Goal: Information Seeking & Learning: Learn about a topic

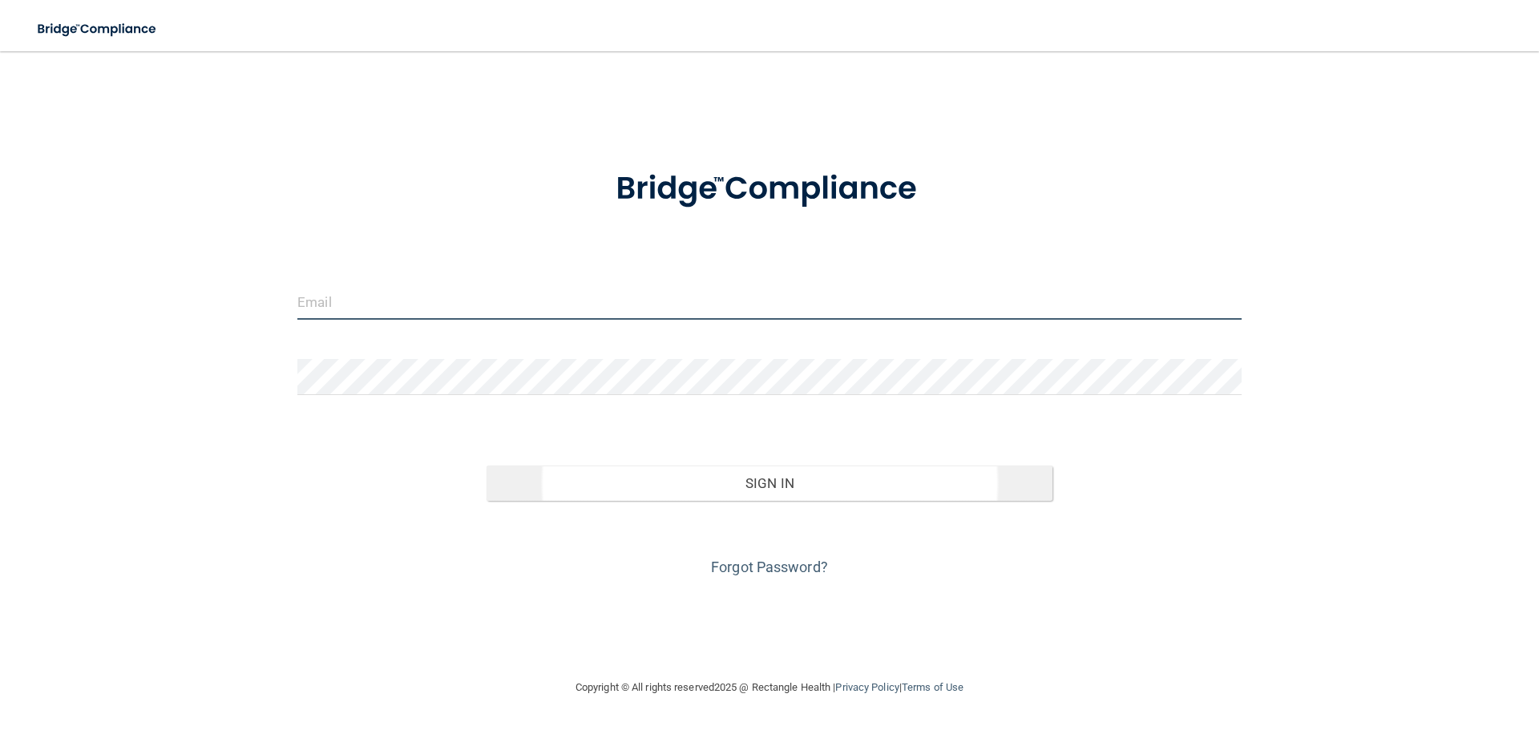
type input "[EMAIL_ADDRESS][DOMAIN_NAME]"
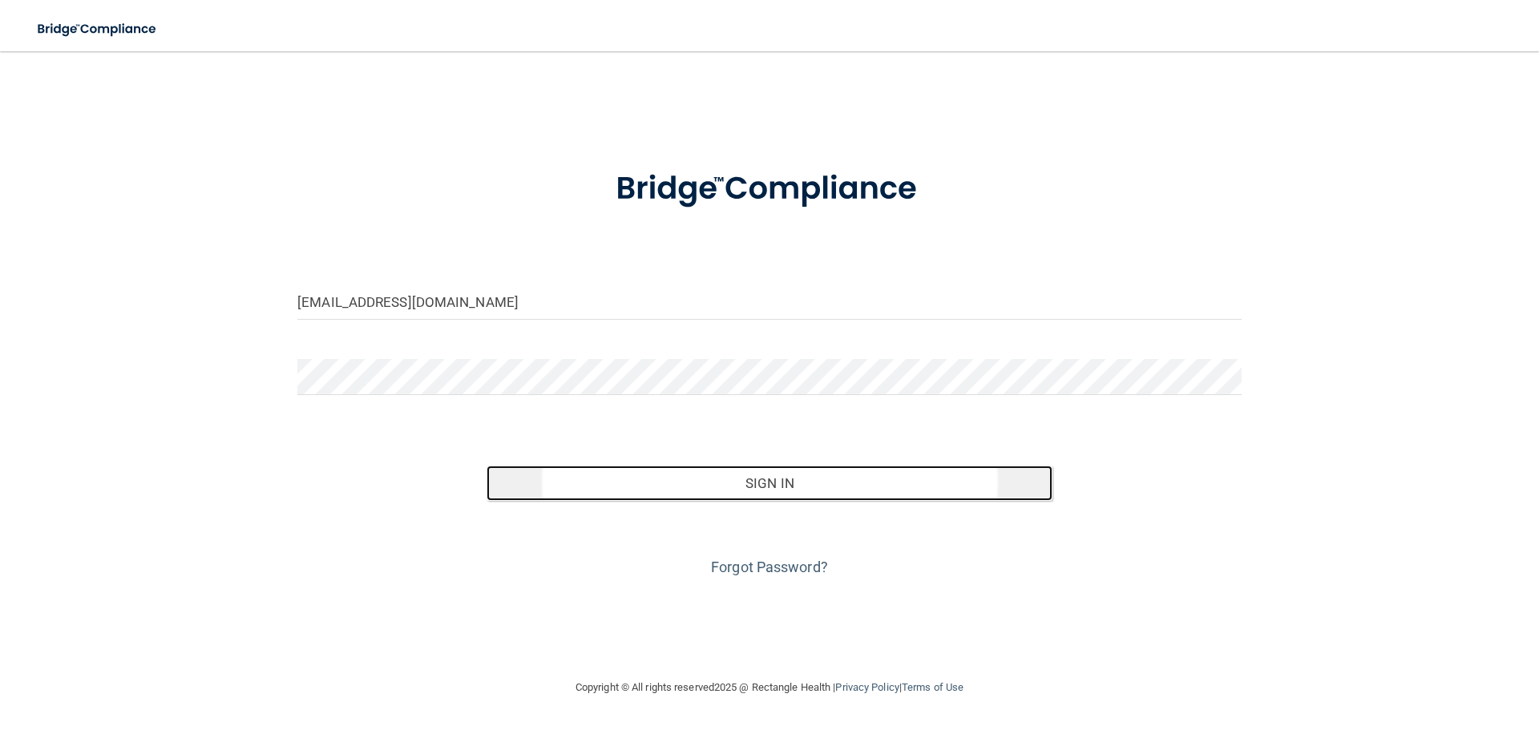
drag, startPoint x: 635, startPoint y: 477, endPoint x: 441, endPoint y: 235, distance: 310.6
click at [635, 477] on button "Sign In" at bounding box center [769, 483] width 567 height 35
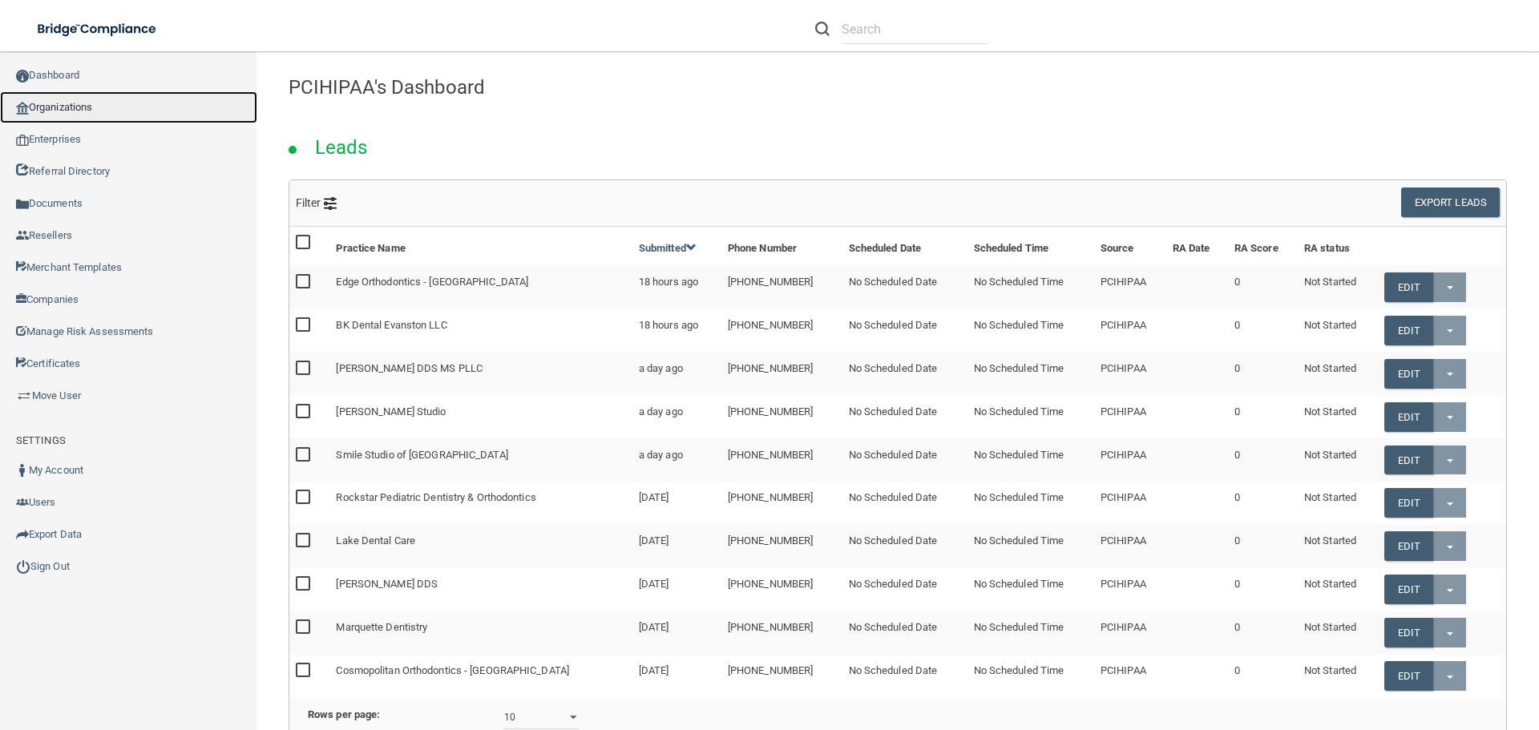
click at [63, 110] on link "Organizations" at bounding box center [128, 107] width 257 height 32
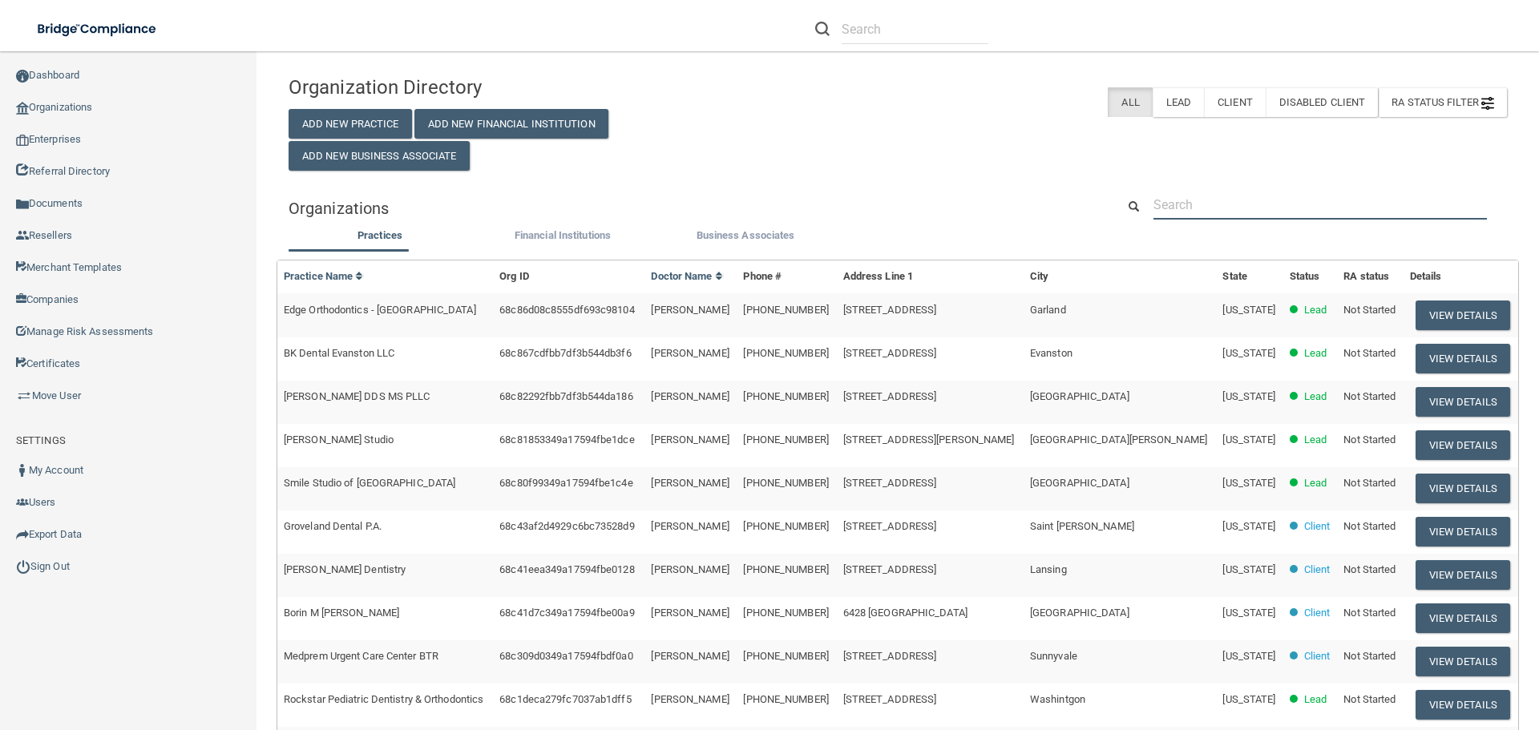
click at [1179, 214] on input "text" at bounding box center [1319, 205] width 333 height 30
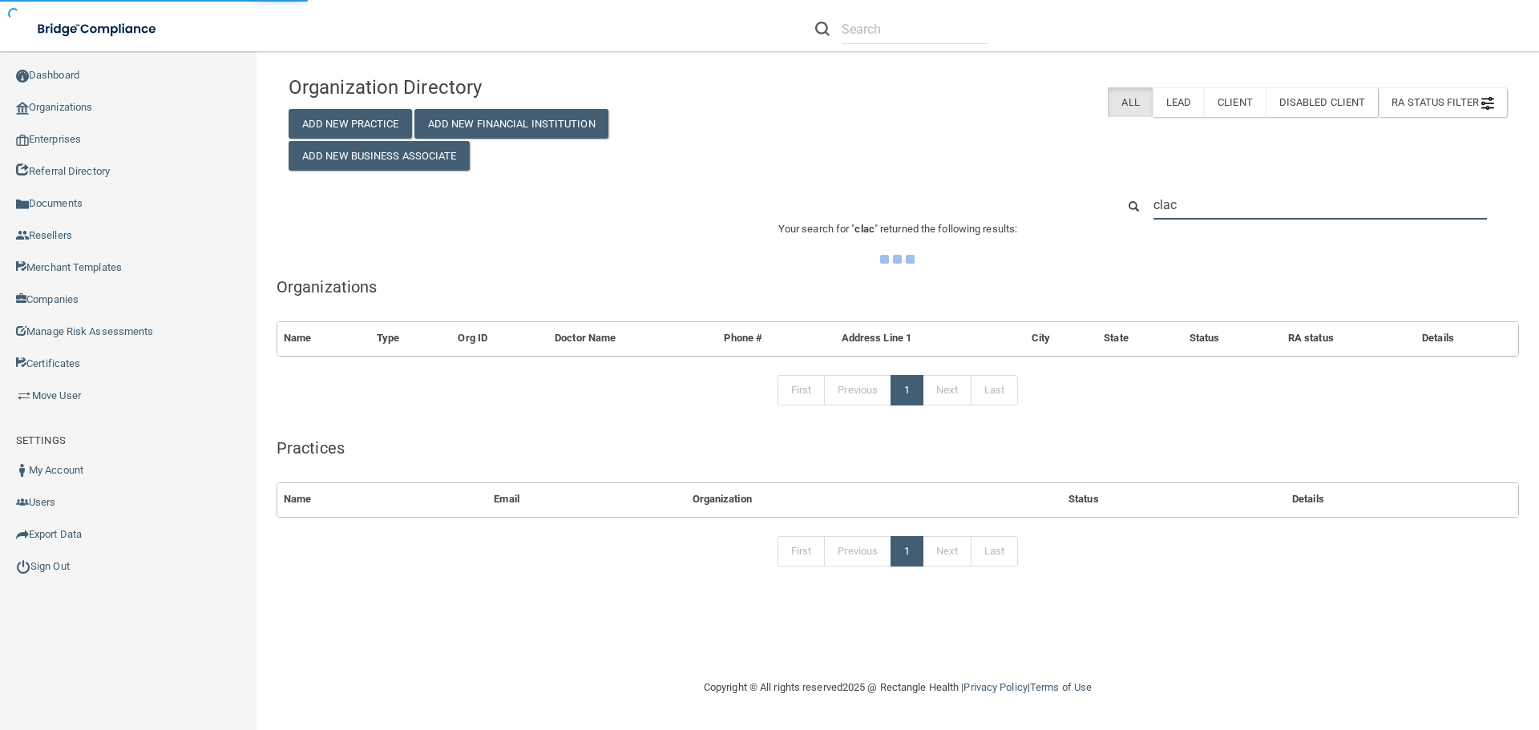
type input "clacy"
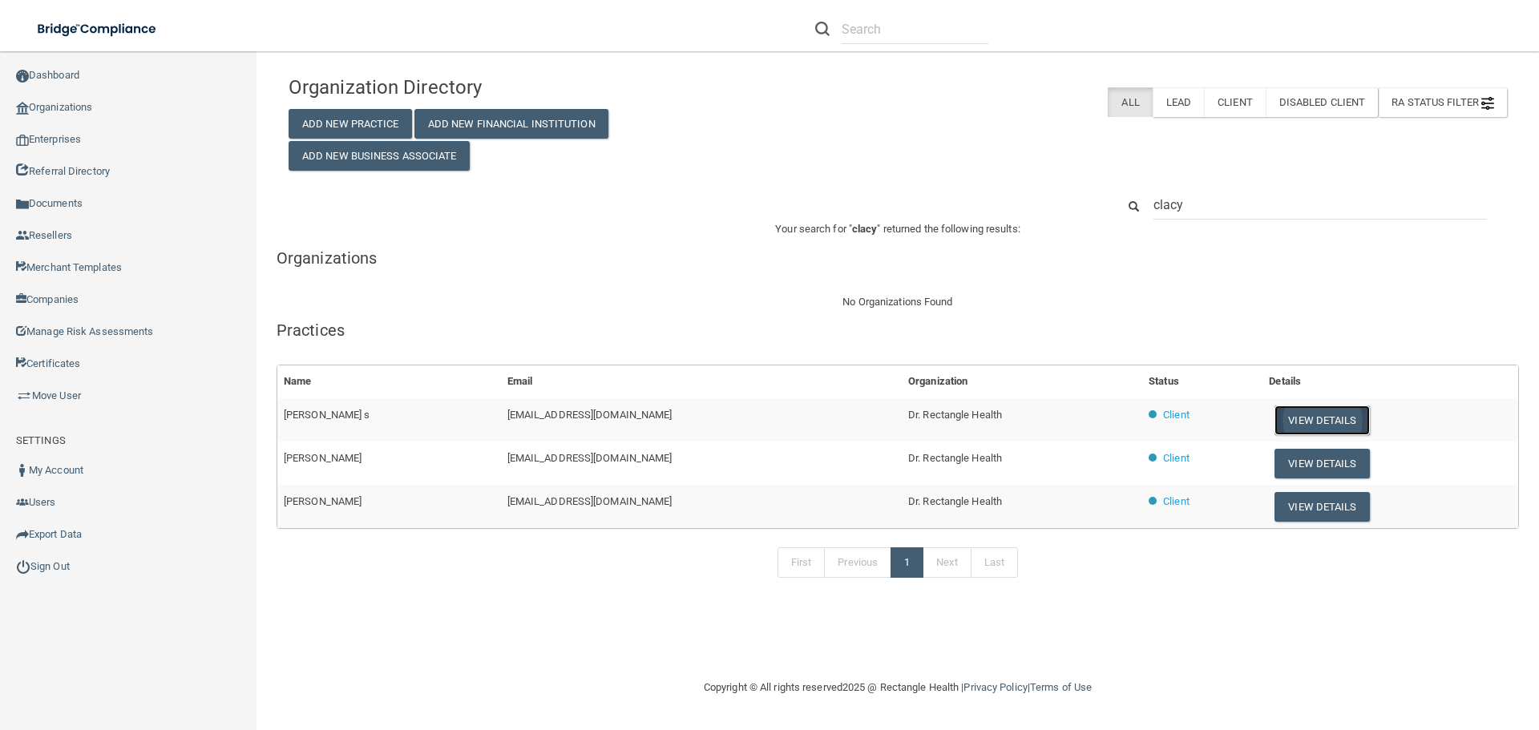
click at [1280, 426] on button "View Details" at bounding box center [1321, 420] width 95 height 30
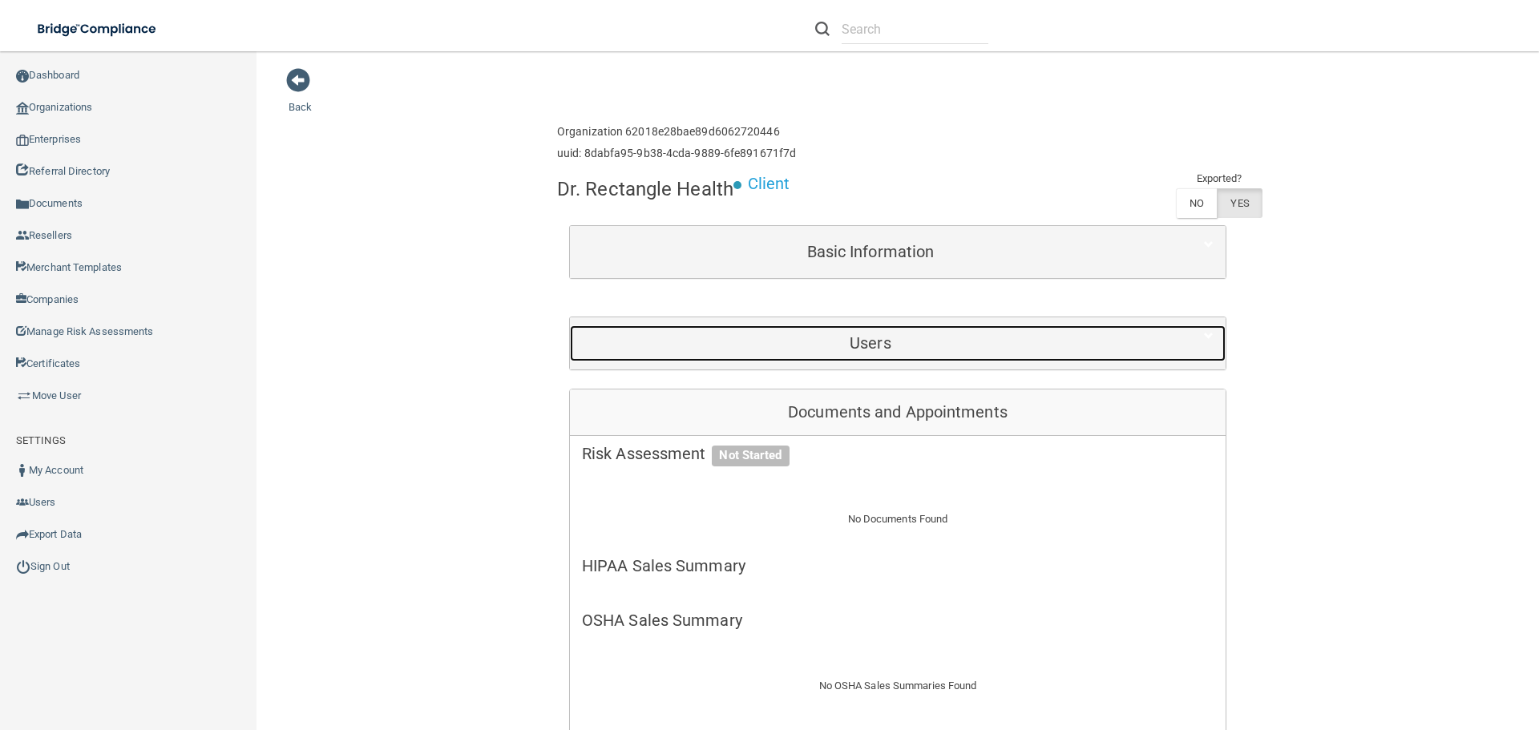
click at [869, 345] on h5 "Users" at bounding box center [870, 343] width 577 height 18
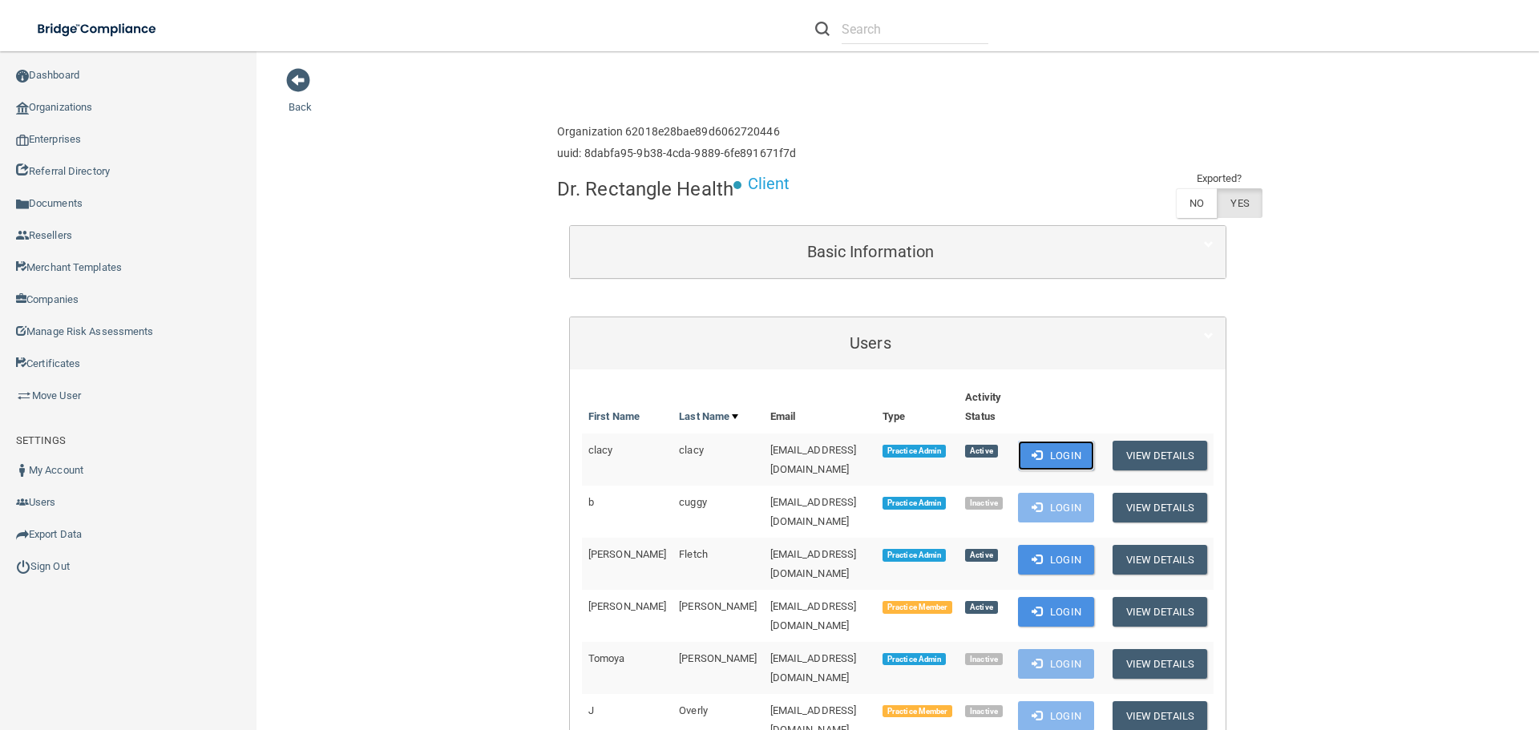
drag, startPoint x: 1055, startPoint y: 458, endPoint x: 1046, endPoint y: 451, distance: 10.9
click at [1054, 458] on button "Login" at bounding box center [1056, 456] width 76 height 30
click at [51, 565] on link "Sign Out" at bounding box center [128, 567] width 257 height 32
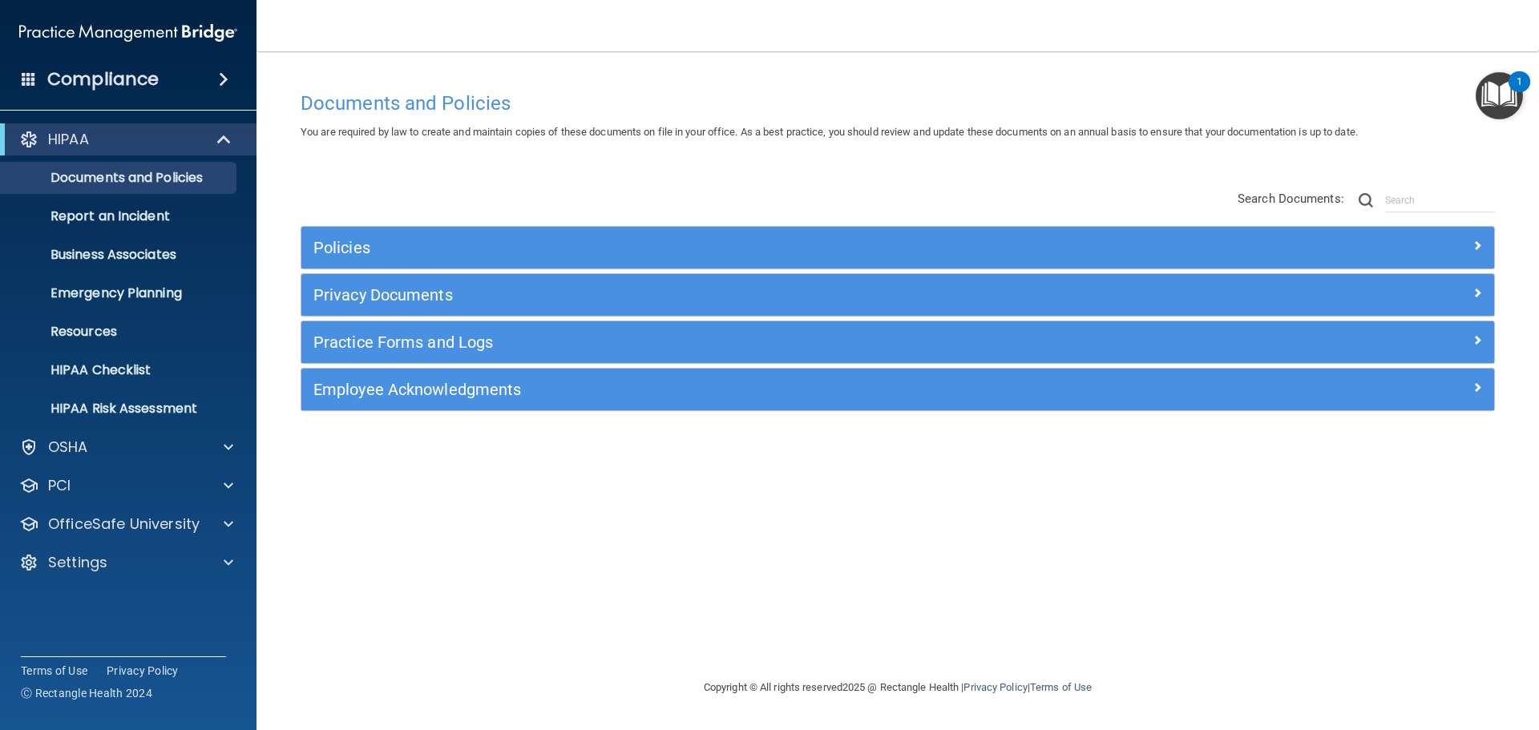
click at [1495, 107] on img "Open Resource Center, 1 new notification" at bounding box center [1498, 95] width 47 height 47
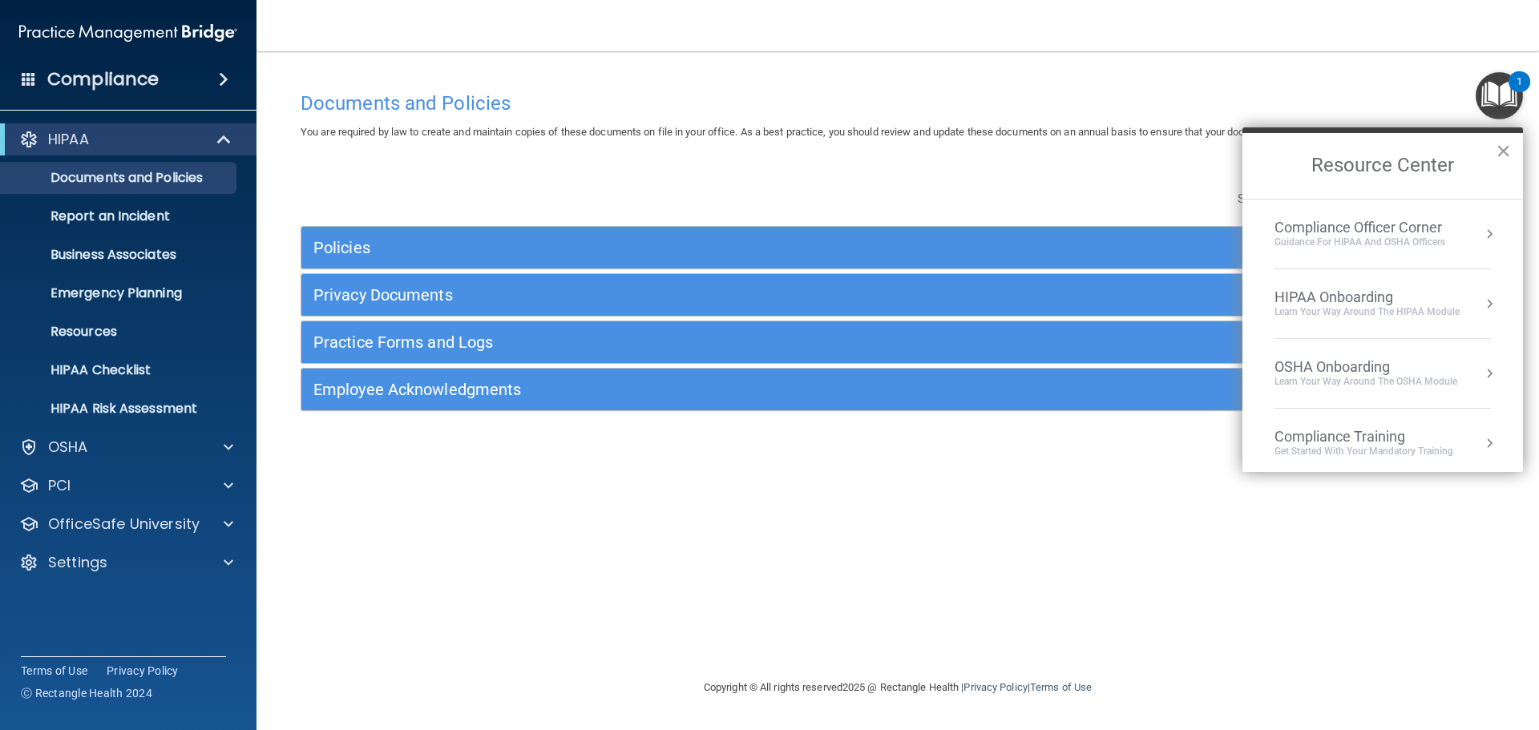
click at [1356, 228] on div "Compliance Officer Corner" at bounding box center [1359, 228] width 171 height 18
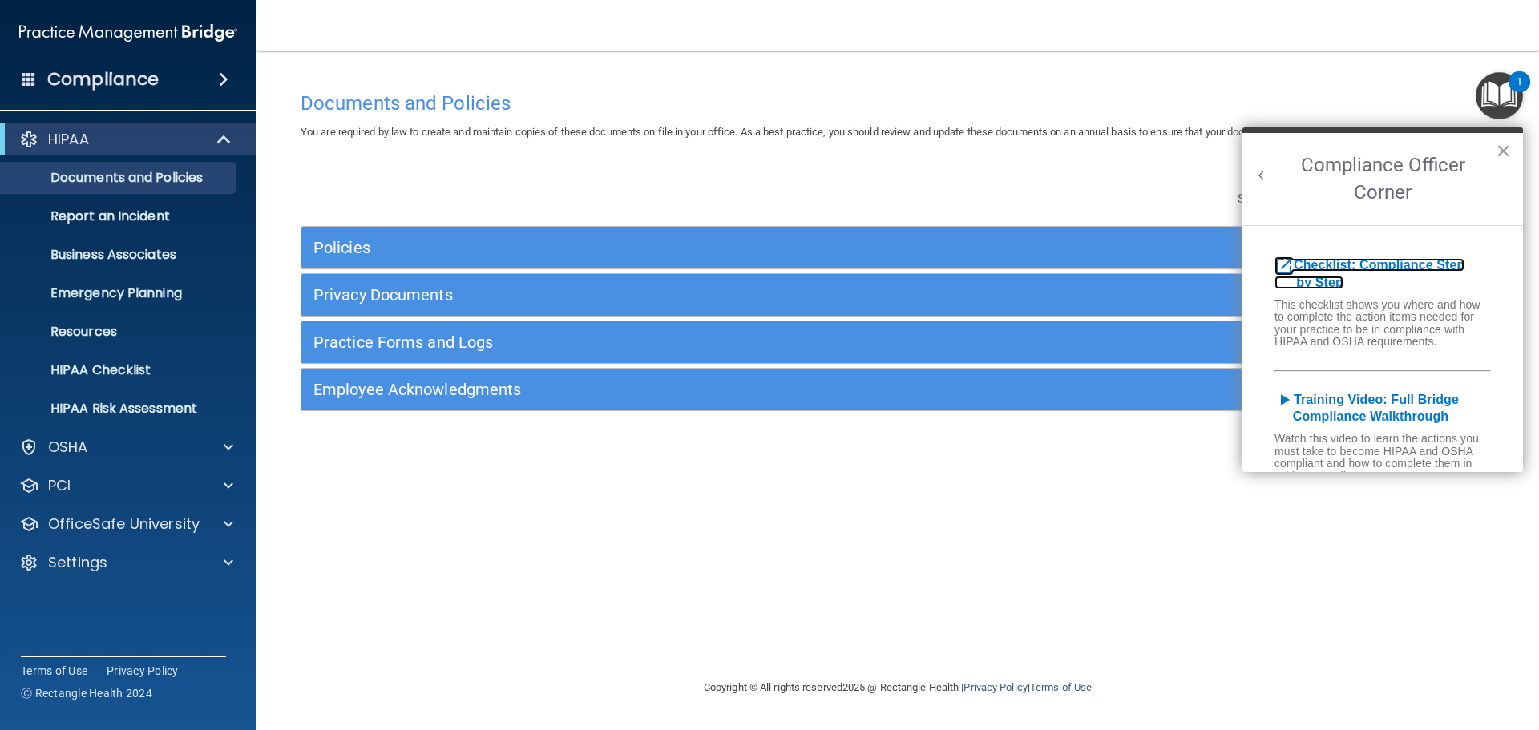
click at [1337, 265] on b "Checklist: Compliance Step by Step" at bounding box center [1369, 273] width 190 height 31
click at [227, 520] on span at bounding box center [229, 523] width 10 height 19
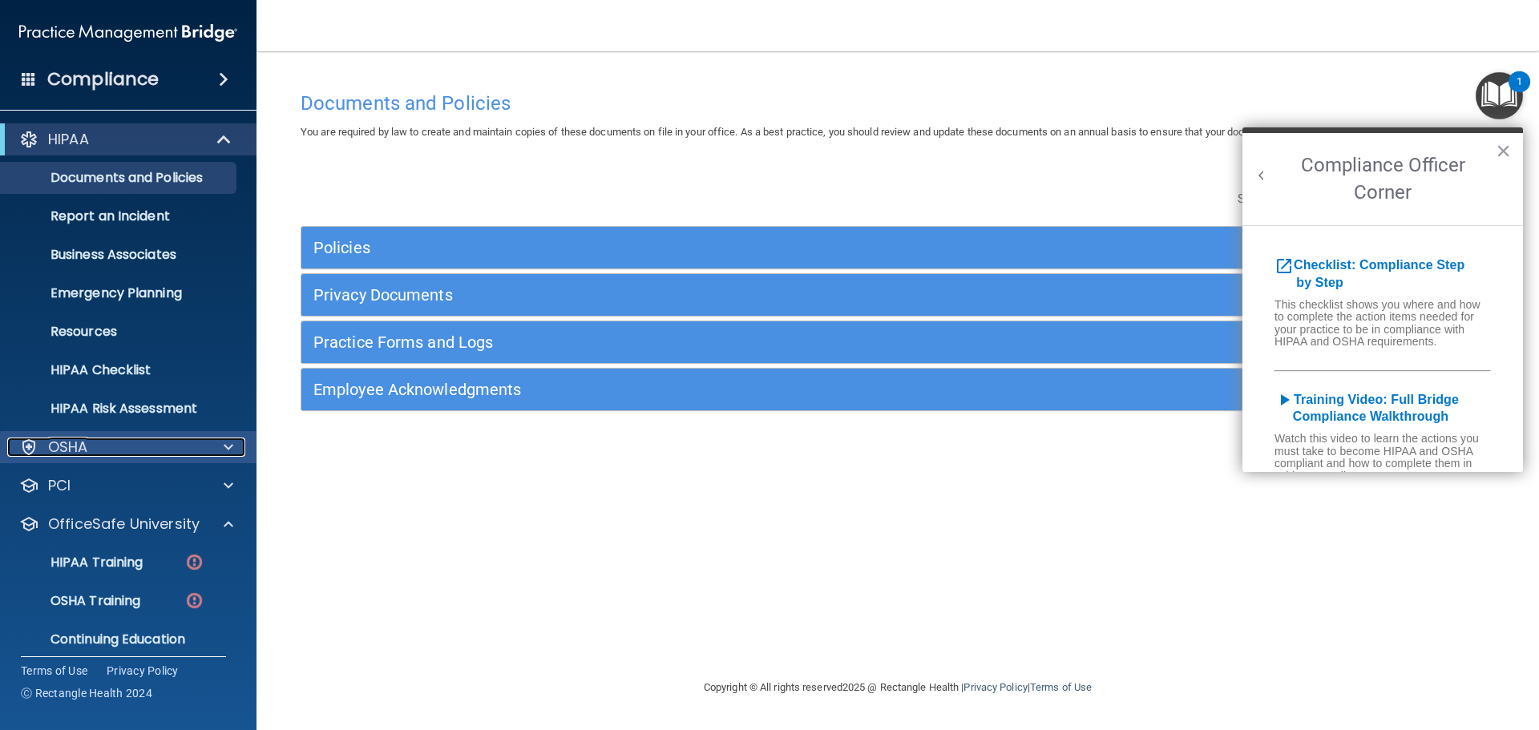
click at [224, 442] on span at bounding box center [229, 447] width 10 height 19
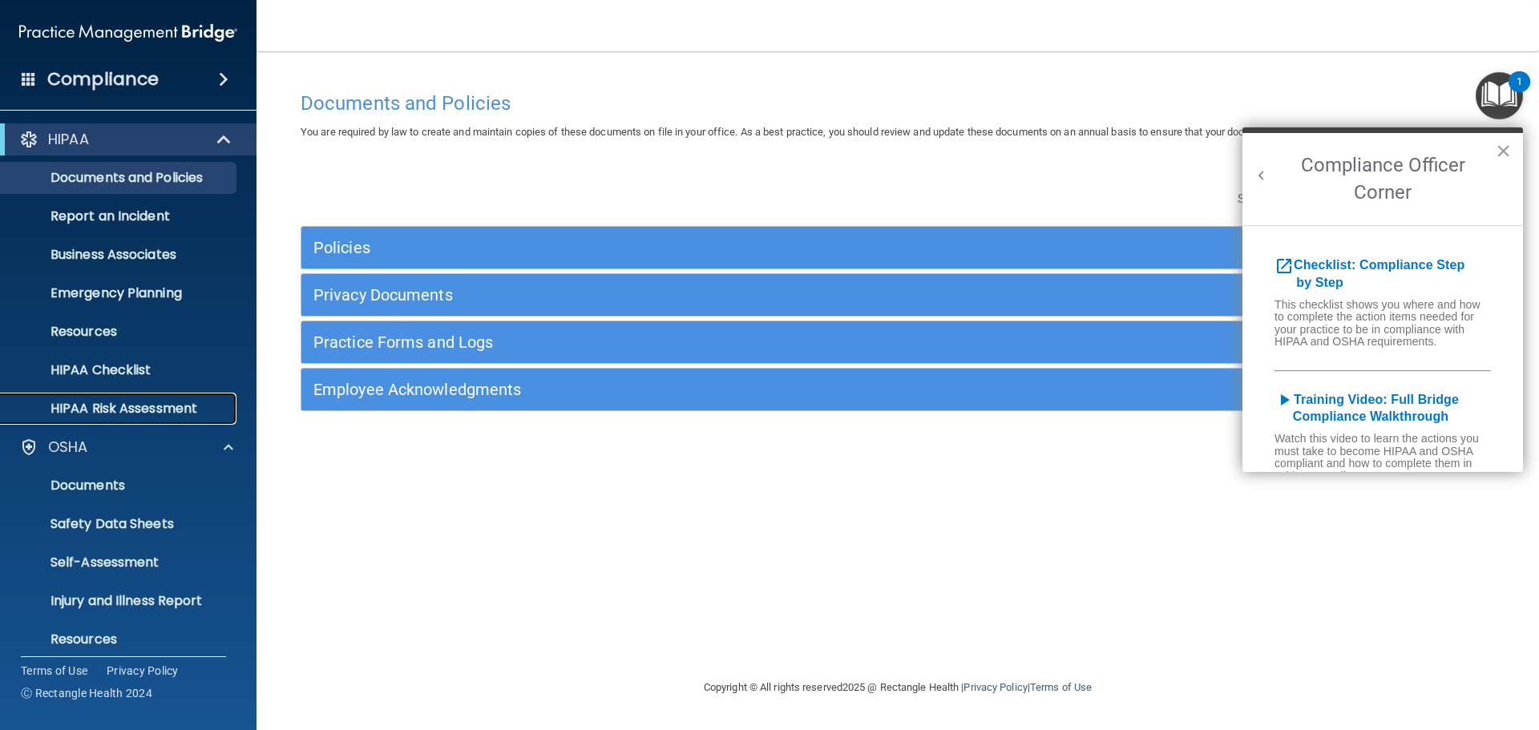
click at [188, 418] on link "HIPAA Risk Assessment" at bounding box center [110, 409] width 252 height 32
